Goal: Task Accomplishment & Management: Use online tool/utility

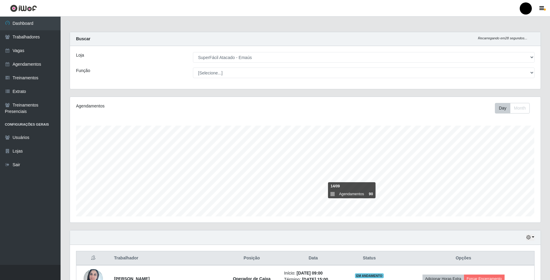
select select "407"
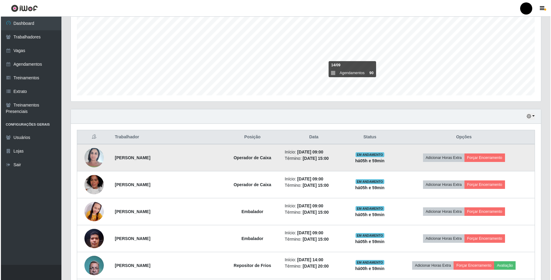
scroll to position [202, 0]
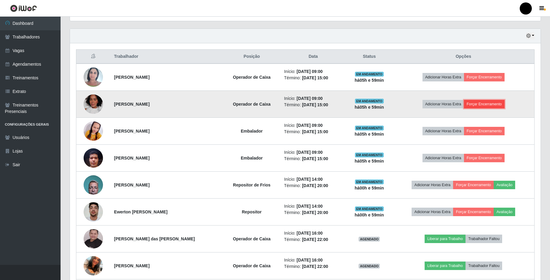
click at [481, 108] on button "Forçar Encerramento" at bounding box center [484, 104] width 41 height 8
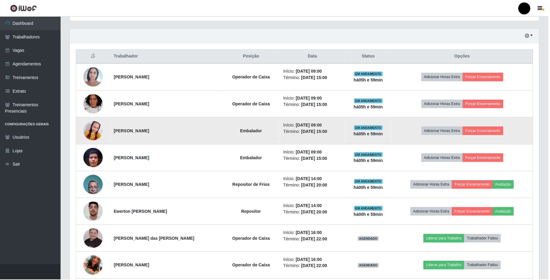
scroll to position [126, 470]
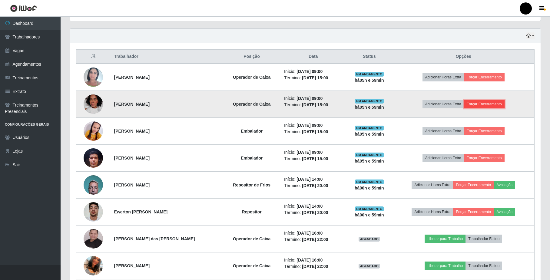
click at [489, 107] on button "Forçar Encerramento" at bounding box center [484, 104] width 41 height 8
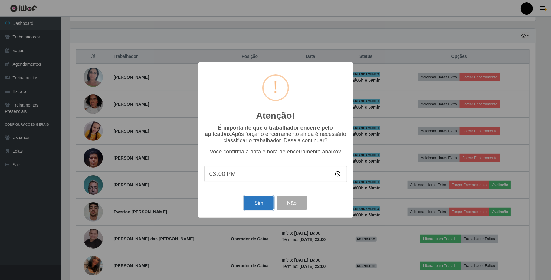
click at [254, 204] on button "Sim" at bounding box center [258, 203] width 29 height 14
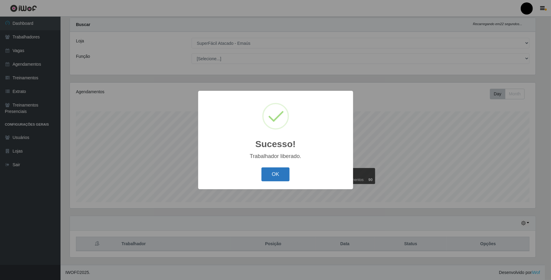
click at [267, 180] on button "OK" at bounding box center [276, 174] width 28 height 14
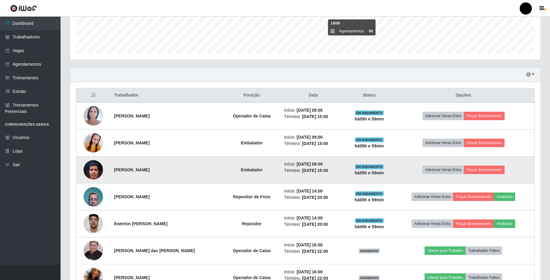
scroll to position [177, 0]
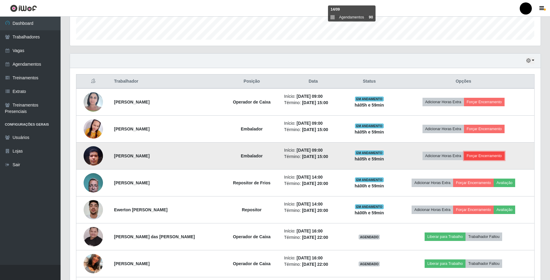
click at [495, 159] on button "Forçar Encerramento" at bounding box center [484, 156] width 41 height 8
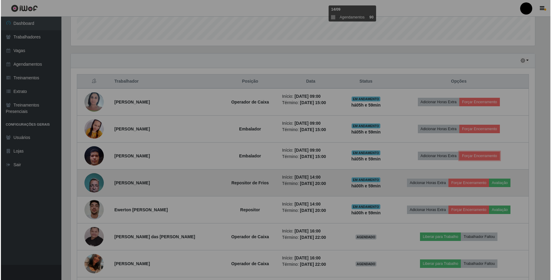
scroll to position [126, 470]
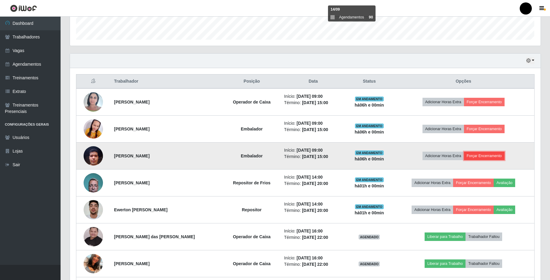
click at [496, 157] on button "Forçar Encerramento" at bounding box center [484, 156] width 41 height 8
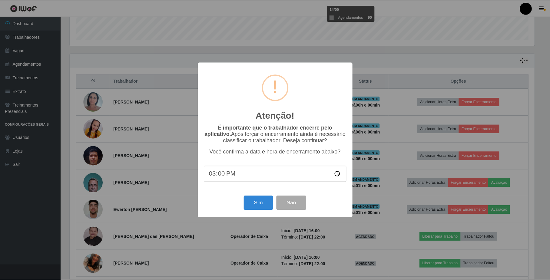
scroll to position [126, 466]
click at [270, 203] on button "Sim" at bounding box center [258, 203] width 29 height 14
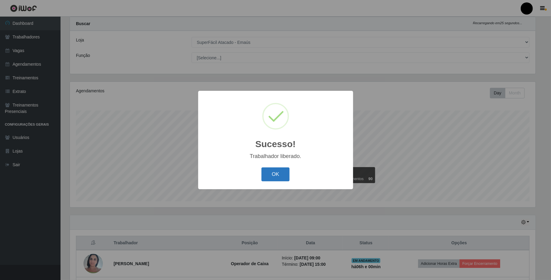
click at [287, 174] on button "OK" at bounding box center [276, 174] width 28 height 14
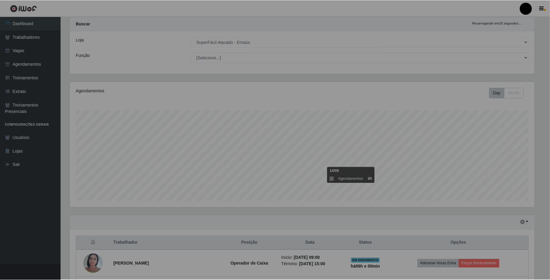
scroll to position [0, 0]
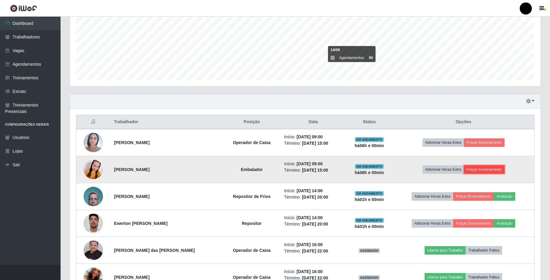
click at [483, 167] on button "Forçar Encerramento" at bounding box center [484, 169] width 41 height 8
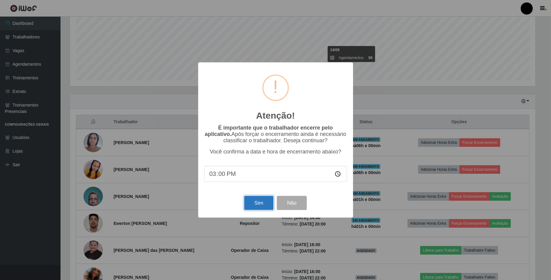
click at [263, 205] on button "Sim" at bounding box center [258, 203] width 29 height 14
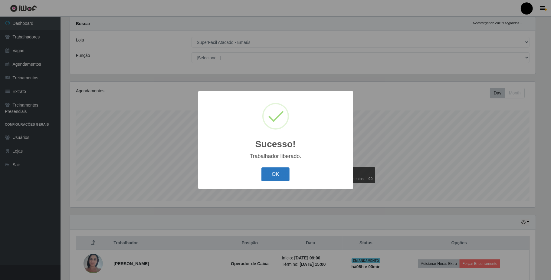
click at [278, 174] on button "OK" at bounding box center [276, 174] width 28 height 14
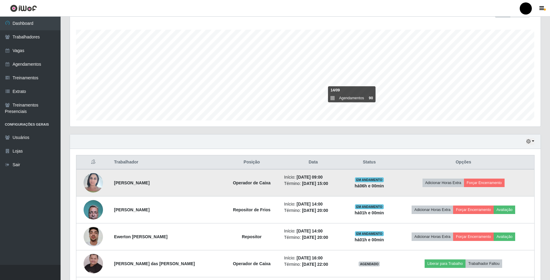
click at [92, 182] on img at bounding box center [93, 183] width 19 height 26
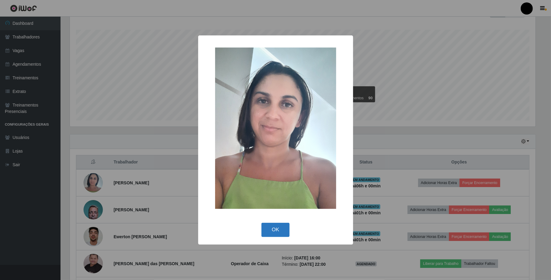
click at [270, 233] on button "OK" at bounding box center [276, 230] width 28 height 14
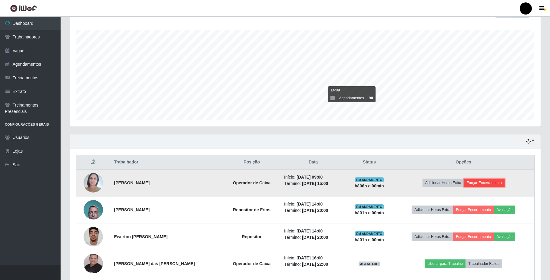
click at [480, 187] on button "Forçar Encerramento" at bounding box center [484, 183] width 41 height 8
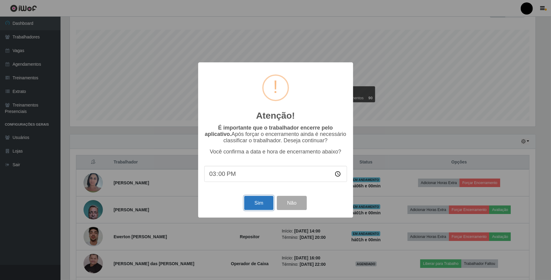
click at [258, 207] on button "Sim" at bounding box center [258, 203] width 29 height 14
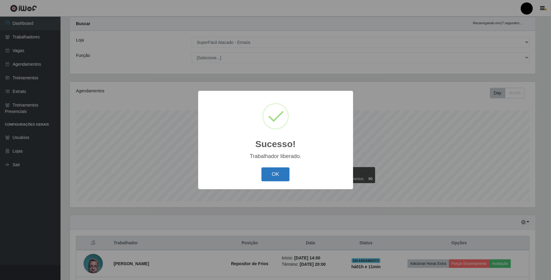
click at [274, 176] on button "OK" at bounding box center [276, 174] width 28 height 14
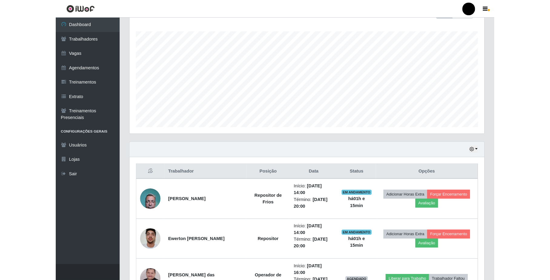
scroll to position [126, 470]
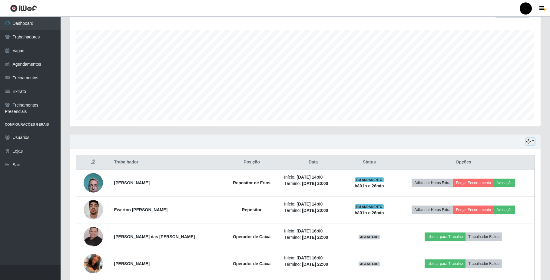
click at [527, 142] on icon "button" at bounding box center [528, 141] width 4 height 4
click at [508, 177] on button "3 dias" at bounding box center [511, 177] width 48 height 13
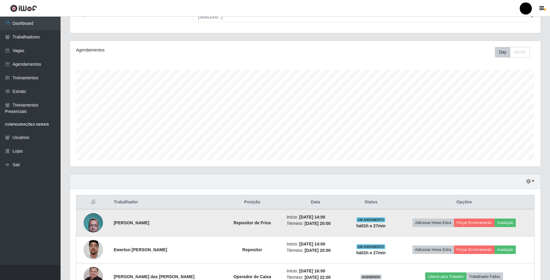
scroll to position [56, 0]
